Goal: Task Accomplishment & Management: Use online tool/utility

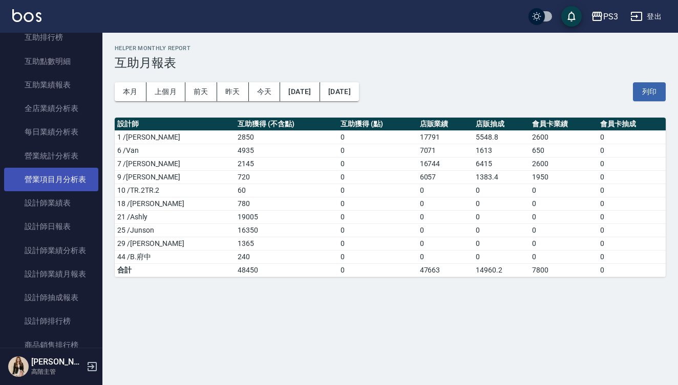
scroll to position [261, 0]
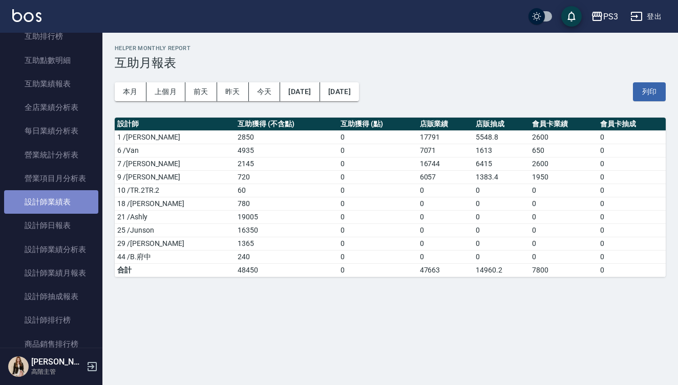
click at [52, 205] on link "設計師業績表" at bounding box center [51, 202] width 94 height 24
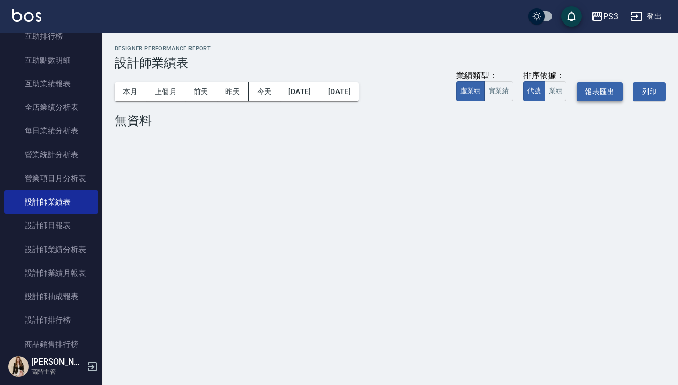
click at [603, 92] on button "報表匯出" at bounding box center [599, 91] width 46 height 19
click at [156, 92] on button "上個月" at bounding box center [165, 91] width 39 height 19
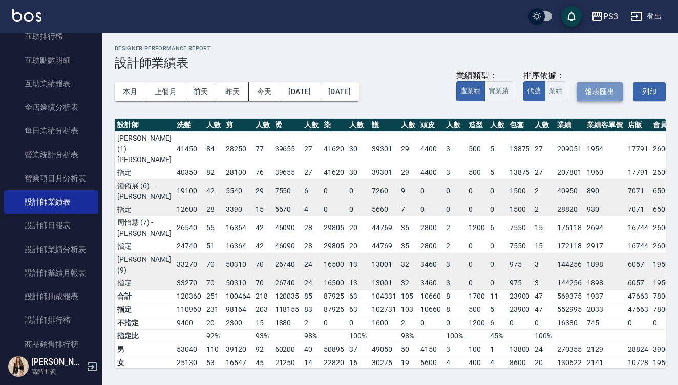
click at [598, 93] on button "報表匯出" at bounding box center [599, 91] width 46 height 19
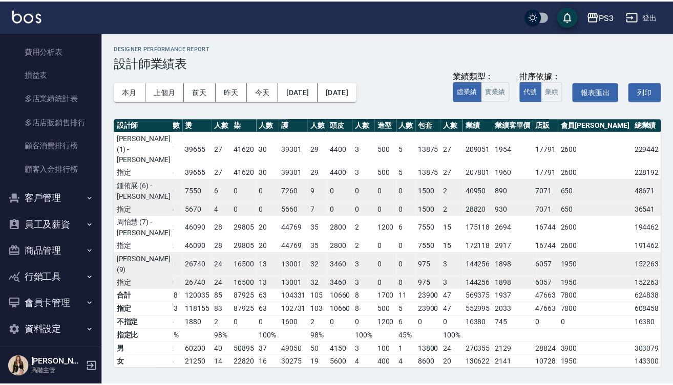
scroll to position [957, 0]
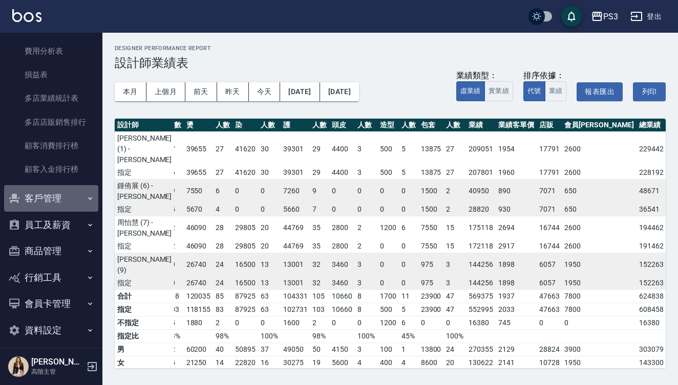
click at [58, 185] on button "客戶管理" at bounding box center [51, 198] width 94 height 27
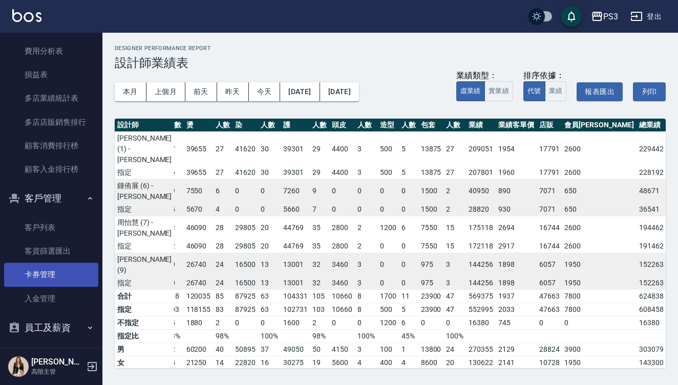
click at [50, 268] on link "卡券管理" at bounding box center [51, 275] width 94 height 24
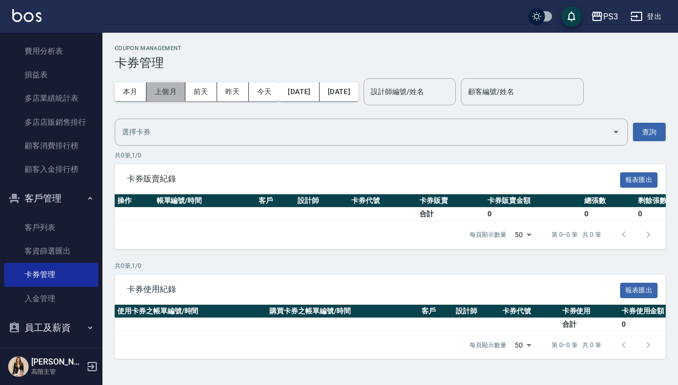
click at [164, 93] on button "上個月" at bounding box center [165, 91] width 39 height 19
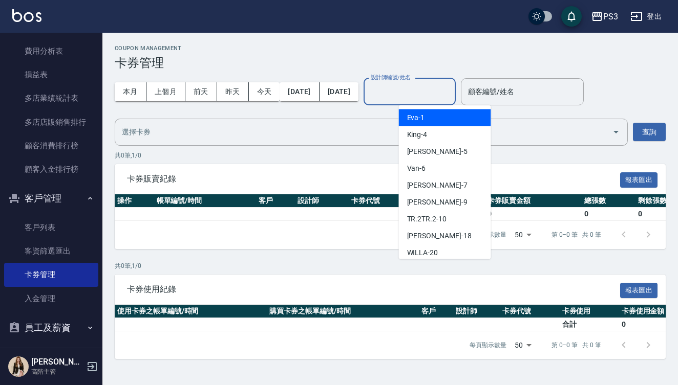
click at [449, 90] on div "設計師編號/姓名 設計師編號/姓名" at bounding box center [409, 91] width 92 height 27
click at [438, 117] on div "Eva -1" at bounding box center [445, 118] width 92 height 17
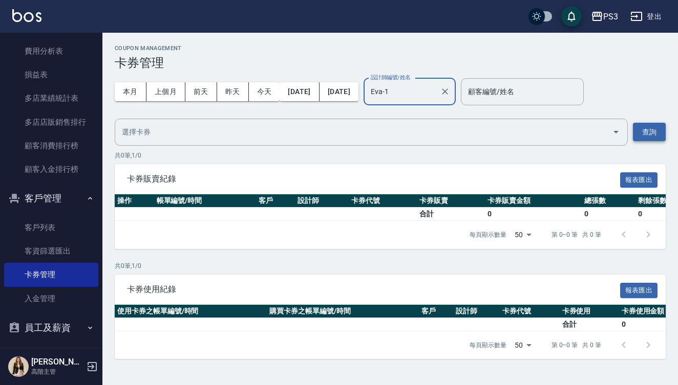
click at [653, 130] on button "查詢" at bounding box center [649, 132] width 33 height 19
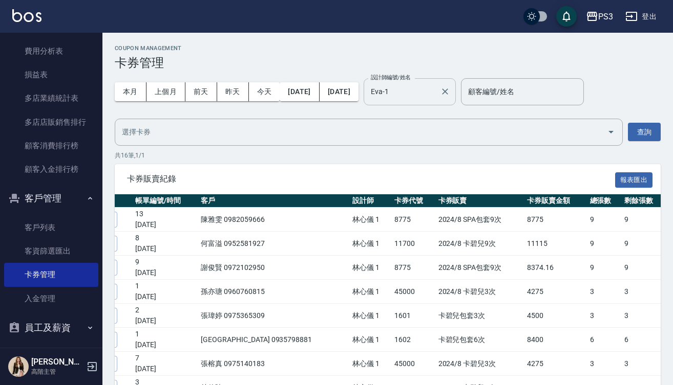
click at [444, 103] on div "Eva-1 設計師編號/姓名" at bounding box center [409, 91] width 92 height 27
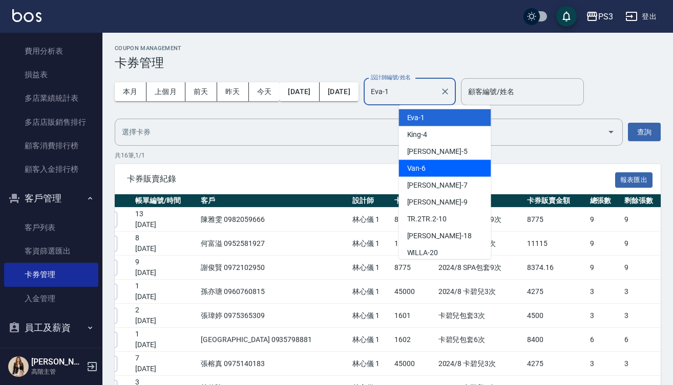
click at [442, 167] on div "Van -6" at bounding box center [445, 168] width 92 height 17
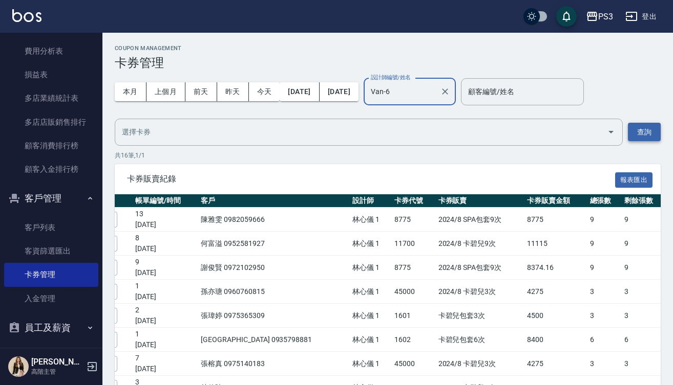
click at [647, 130] on button "查詢" at bounding box center [644, 132] width 33 height 19
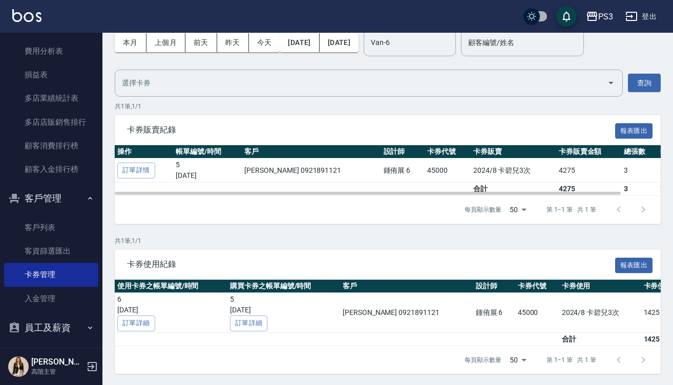
scroll to position [49, 0]
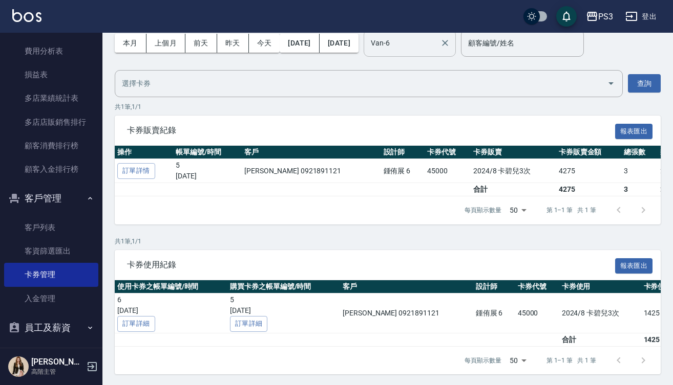
click at [436, 41] on input "Van-6" at bounding box center [402, 43] width 68 height 18
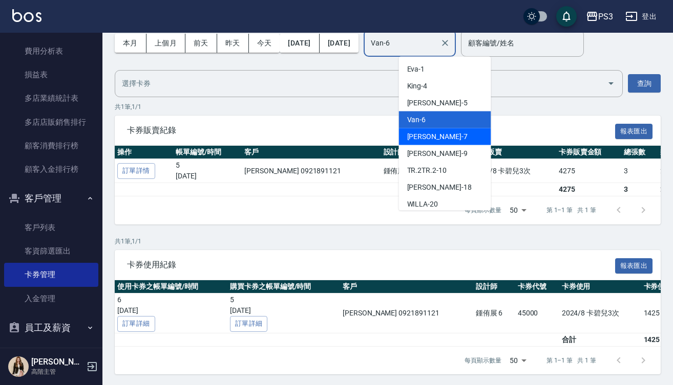
click at [455, 131] on div "[PERSON_NAME] -7" at bounding box center [445, 136] width 92 height 17
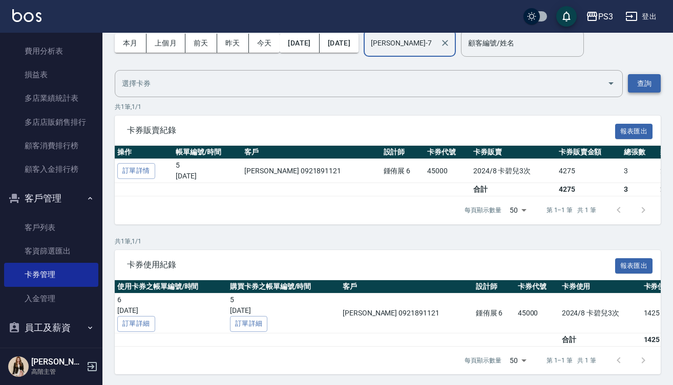
click at [641, 90] on button "查詢" at bounding box center [644, 83] width 33 height 19
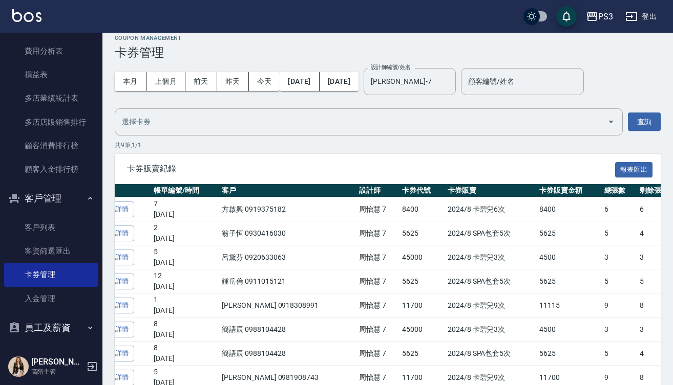
scroll to position [9, 0]
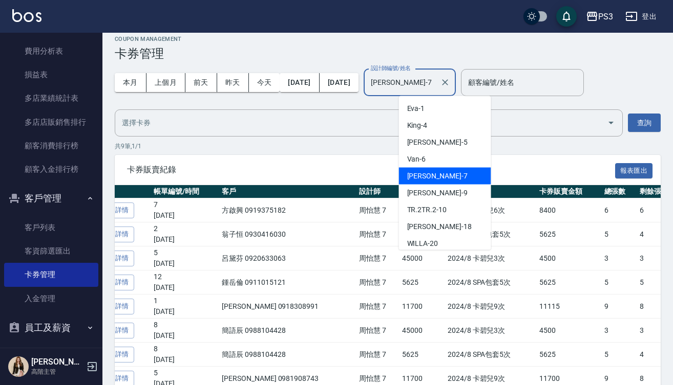
click at [436, 87] on input "[PERSON_NAME]-7" at bounding box center [402, 83] width 68 height 18
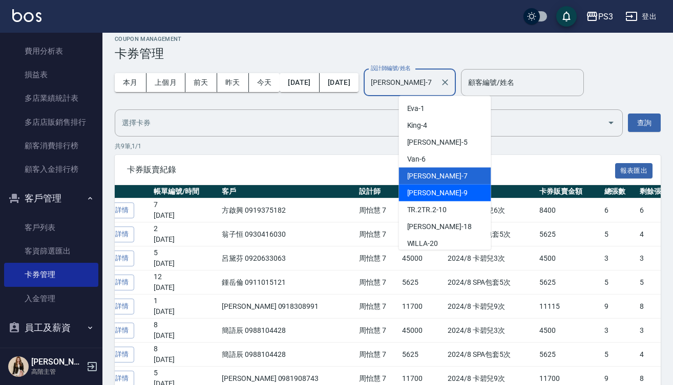
click at [449, 196] on div "[PERSON_NAME] -9" at bounding box center [445, 193] width 92 height 17
type input "[PERSON_NAME]-9"
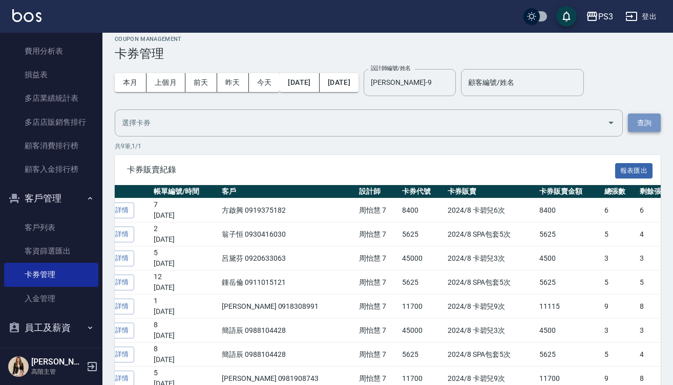
click at [646, 121] on button "查詢" at bounding box center [644, 123] width 33 height 19
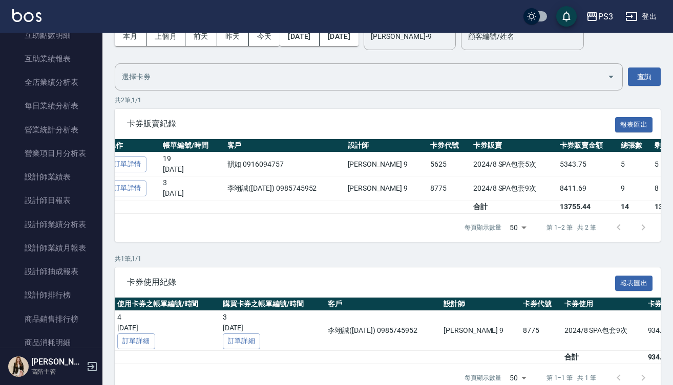
scroll to position [276, 0]
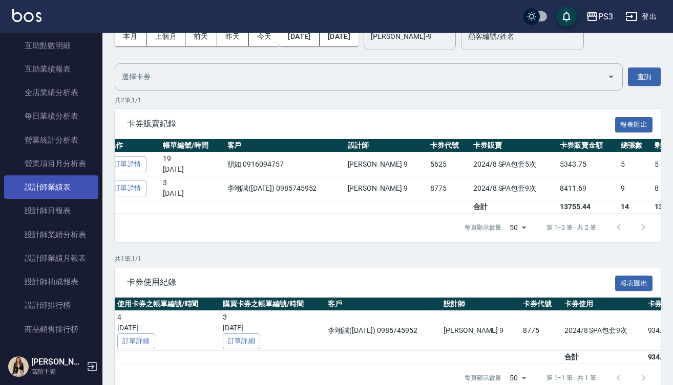
click at [75, 181] on link "設計師業績表" at bounding box center [51, 188] width 94 height 24
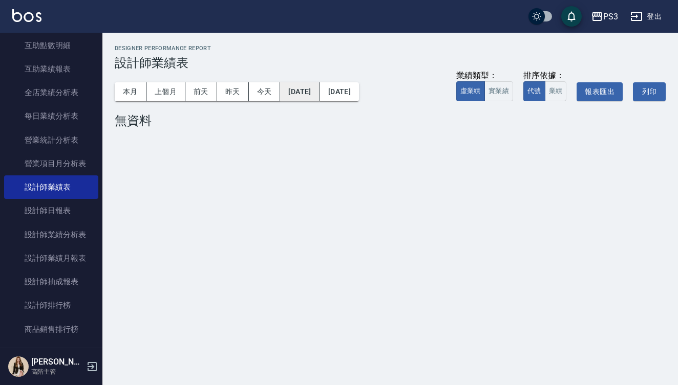
click at [311, 87] on button "[DATE]" at bounding box center [299, 91] width 39 height 19
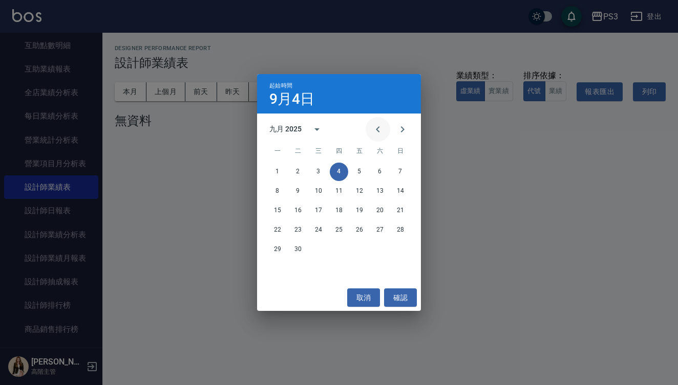
click at [377, 130] on icon "Previous month" at bounding box center [378, 129] width 4 height 6
click at [288, 125] on div "七月 2025" at bounding box center [285, 129] width 32 height 11
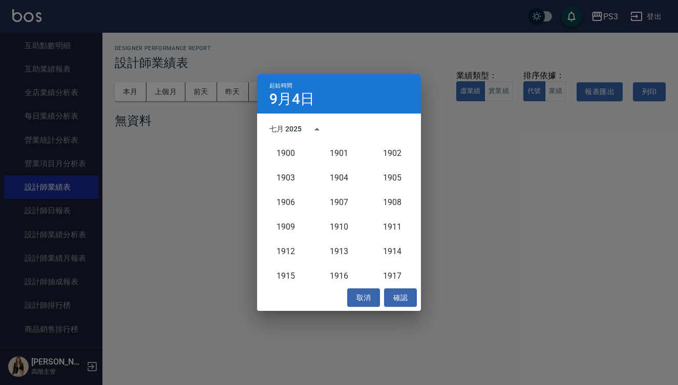
scroll to position [948, 0]
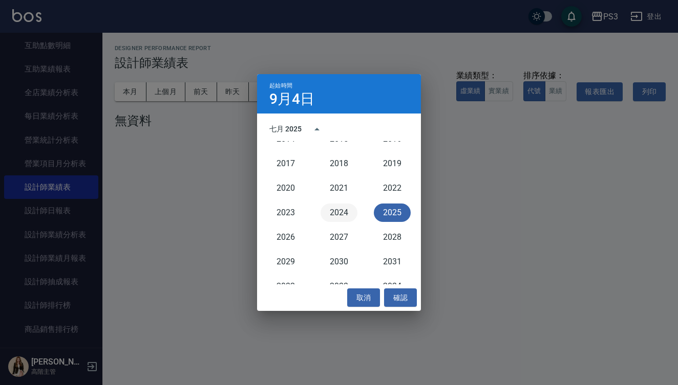
click at [334, 210] on button "2024" at bounding box center [338, 213] width 37 height 18
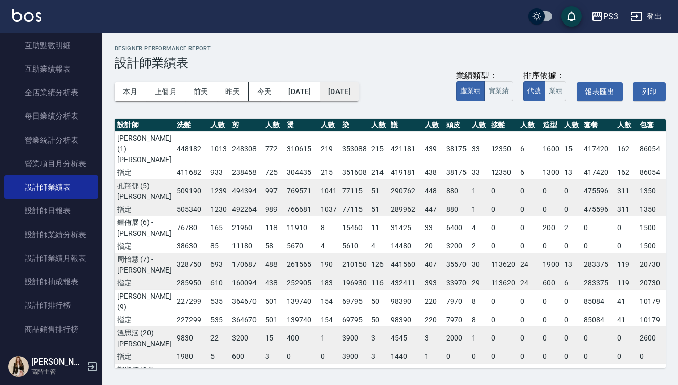
click at [350, 93] on button "[DATE]" at bounding box center [339, 91] width 39 height 19
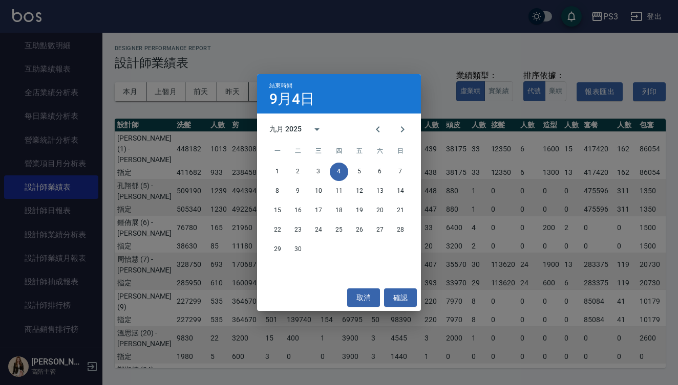
click at [291, 130] on div "九月 2025" at bounding box center [285, 129] width 32 height 11
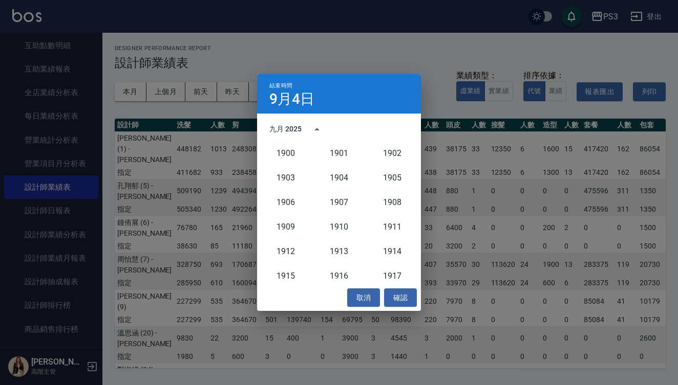
scroll to position [948, 0]
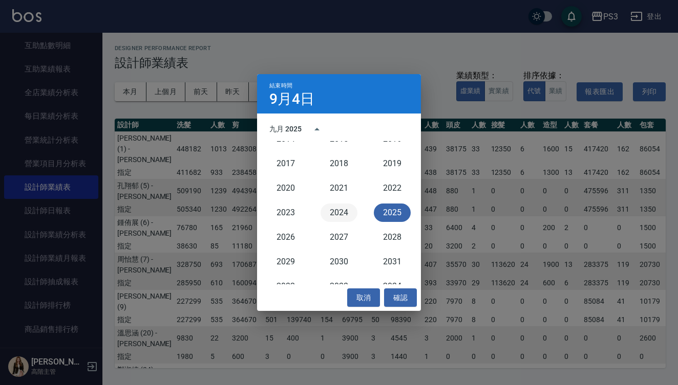
click at [339, 213] on button "2024" at bounding box center [338, 213] width 37 height 18
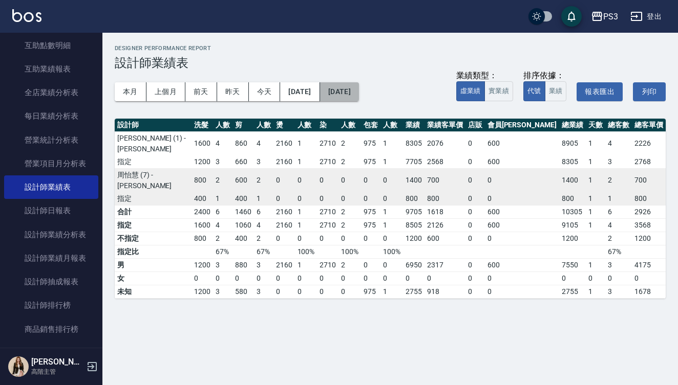
click at [348, 95] on button "[DATE]" at bounding box center [339, 91] width 39 height 19
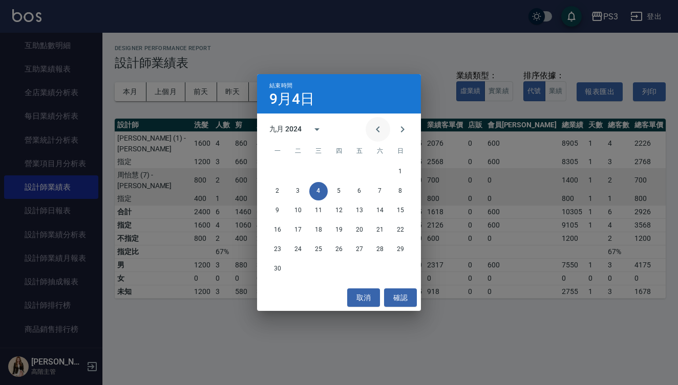
click at [377, 131] on icon "Previous month" at bounding box center [378, 129] width 4 height 6
click at [379, 250] on button "31" at bounding box center [380, 250] width 18 height 18
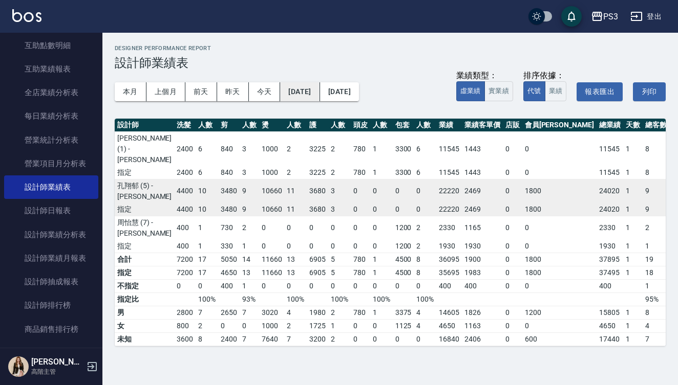
click at [319, 93] on button "[DATE]" at bounding box center [299, 91] width 39 height 19
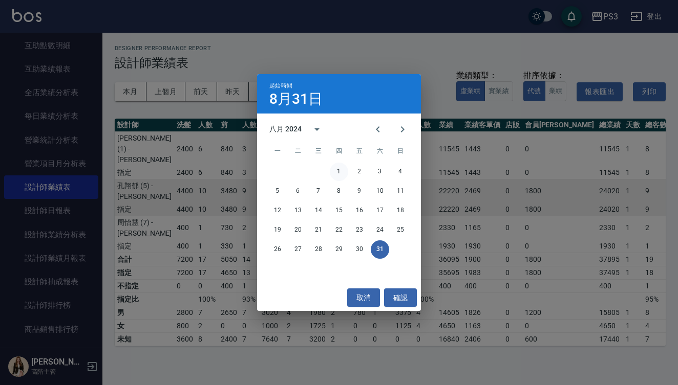
click at [335, 169] on button "1" at bounding box center [339, 172] width 18 height 18
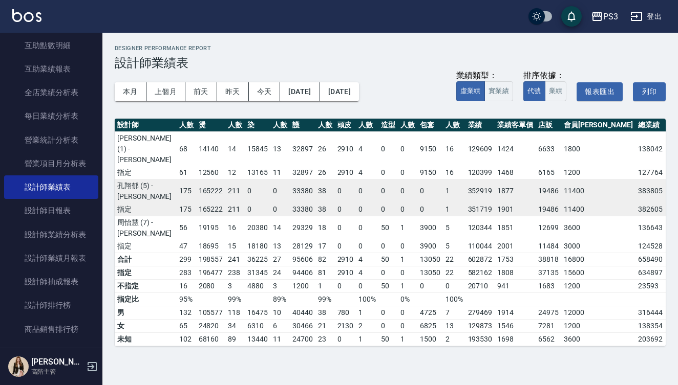
scroll to position [0, 76]
